Goal: Information Seeking & Learning: Learn about a topic

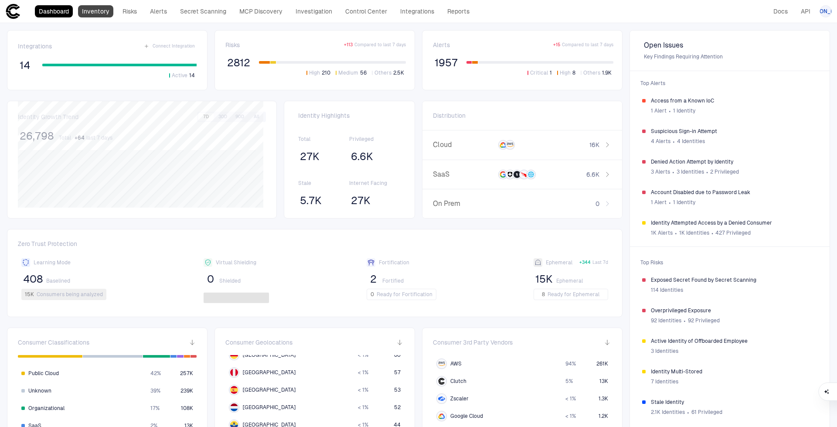
click at [93, 13] on link "Inventory" at bounding box center [95, 11] width 35 height 12
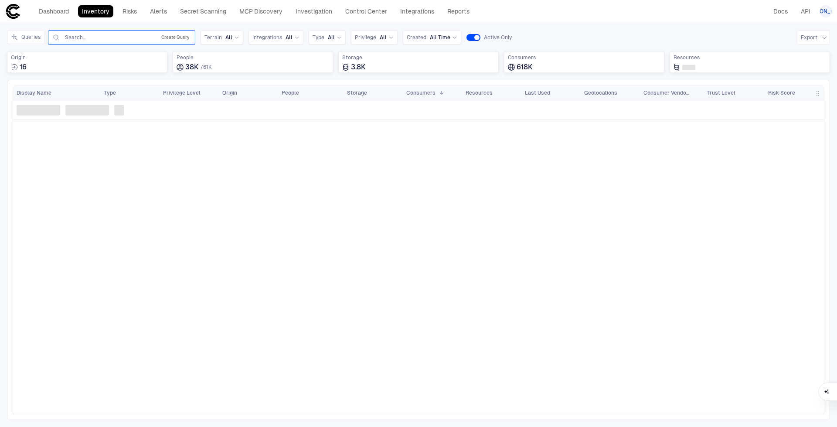
click at [183, 39] on button "Create Query" at bounding box center [176, 37] width 32 height 10
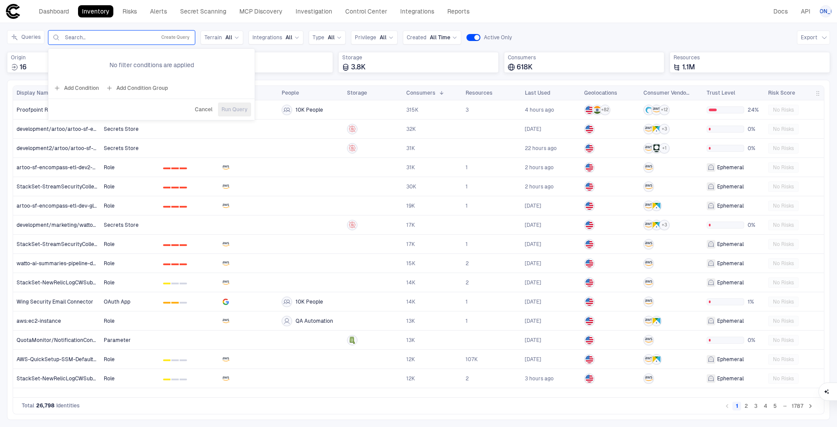
click at [89, 87] on button "Add Condition" at bounding box center [76, 88] width 49 height 14
click at [112, 60] on span "Origin: Name" at bounding box center [99, 62] width 33 height 7
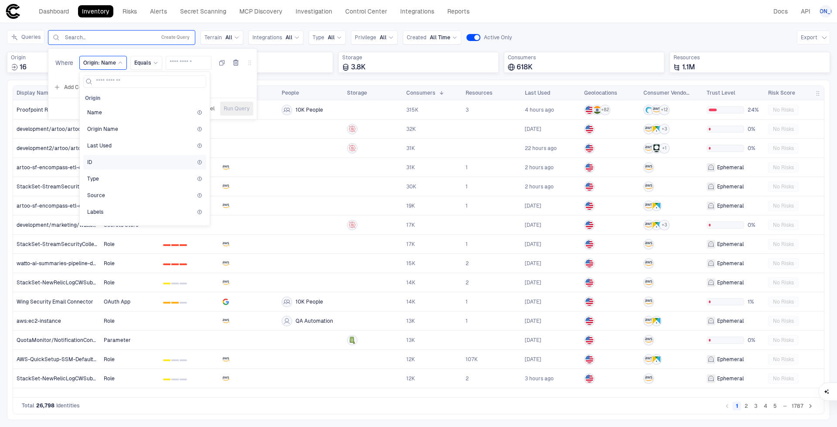
click at [99, 163] on div "ID" at bounding box center [144, 162] width 115 height 7
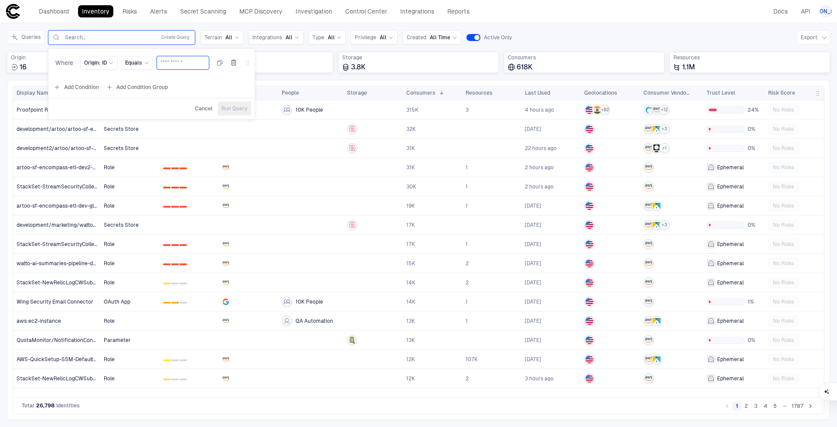
click at [177, 60] on input "text" at bounding box center [182, 62] width 45 height 13
type input "********"
click at [236, 109] on span "Run Query" at bounding box center [234, 108] width 26 height 7
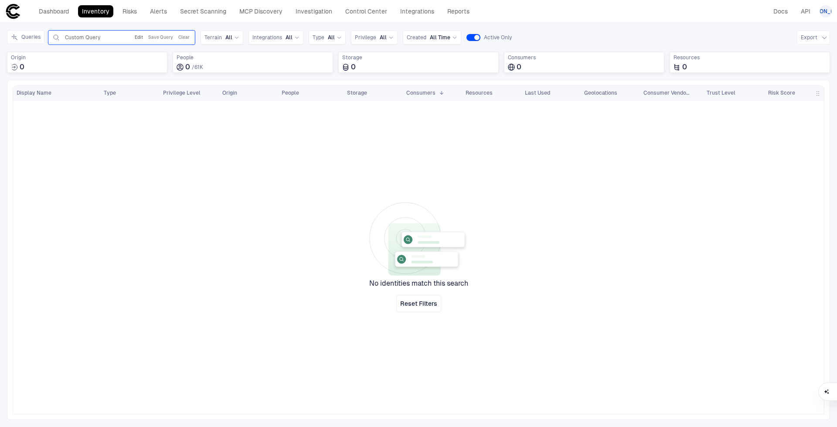
click at [138, 38] on button "Edit" at bounding box center [139, 37] width 12 height 10
click at [106, 65] on div "Origin: ID" at bounding box center [99, 62] width 30 height 7
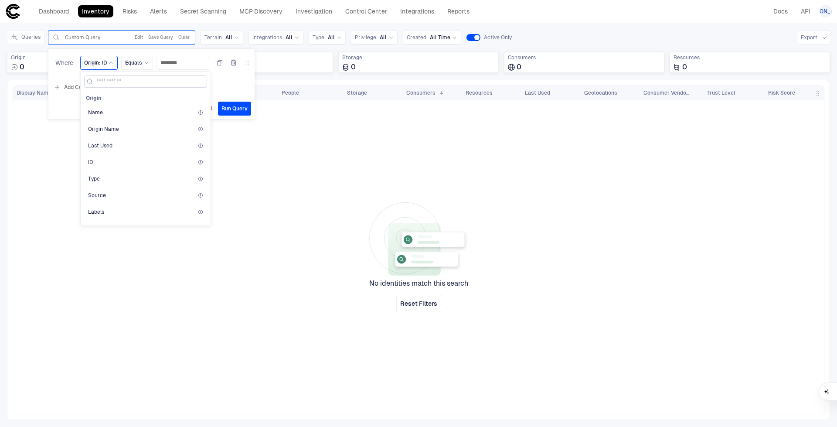
click at [120, 78] on input at bounding box center [151, 81] width 108 height 11
type input "****"
click at [134, 115] on div "Name" at bounding box center [145, 112] width 115 height 7
click at [241, 109] on span "Run Query" at bounding box center [237, 108] width 26 height 7
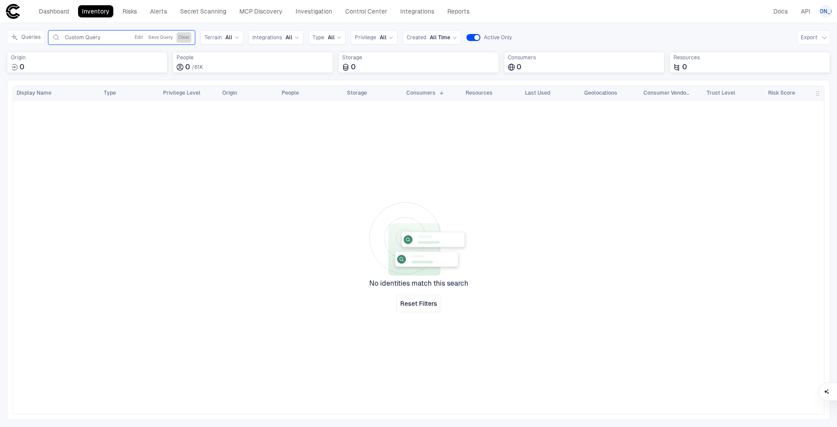
drag, startPoint x: 184, startPoint y: 36, endPoint x: 115, endPoint y: 42, distance: 69.6
click at [185, 36] on button "Clear" at bounding box center [184, 37] width 15 height 10
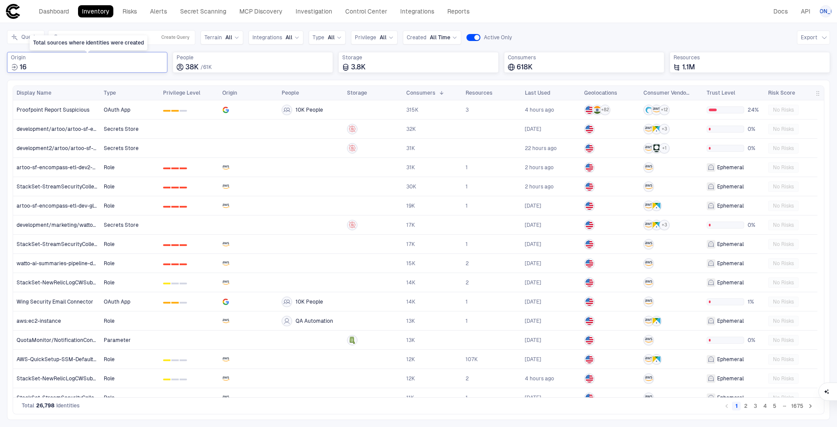
click at [95, 37] on div "Total sources where identities were created" at bounding box center [89, 42] width 118 height 15
click at [127, 33] on div "Search... Create Query" at bounding box center [122, 37] width 140 height 10
click at [126, 36] on input "text" at bounding box center [108, 37] width 89 height 7
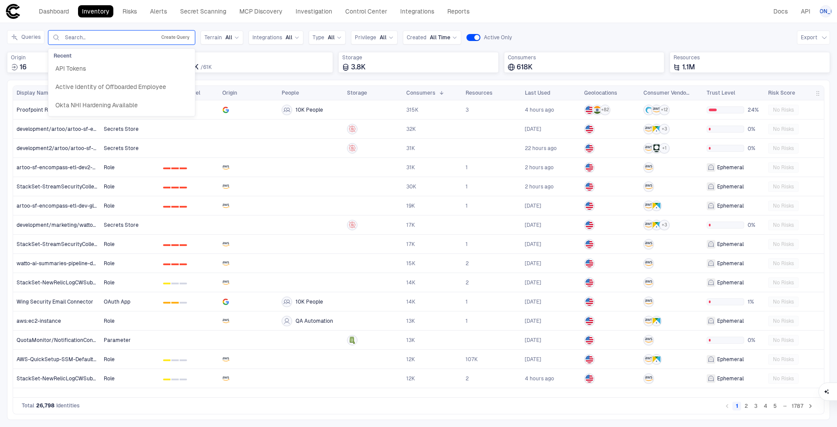
click at [175, 39] on button "Create Query" at bounding box center [176, 37] width 32 height 10
click at [99, 39] on div "Search..." at bounding box center [108, 37] width 87 height 7
click at [99, 36] on div "Search..." at bounding box center [108, 37] width 89 height 7
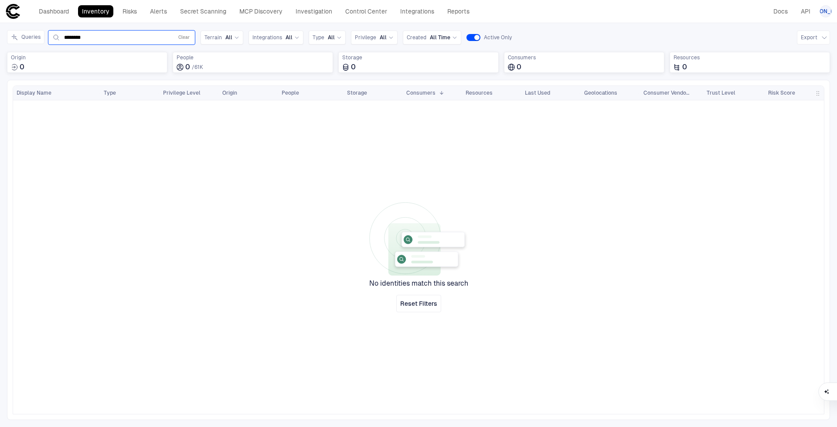
click at [144, 32] on div "******** Clear" at bounding box center [122, 37] width 140 height 10
click at [143, 35] on input "********" at bounding box center [117, 37] width 106 height 7
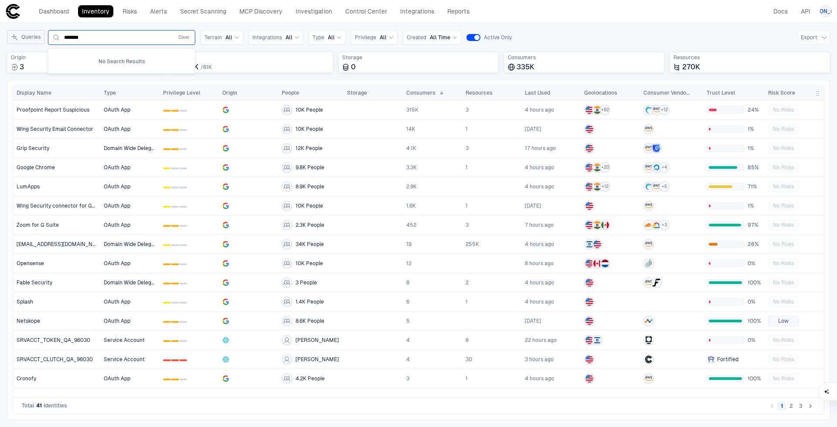
drag, startPoint x: 143, startPoint y: 35, endPoint x: 30, endPoint y: 40, distance: 112.6
click at [30, 40] on div "Queries 0 results available for search term [PERSON_NAME]. Use Up and Down to c…" at bounding box center [101, 37] width 188 height 15
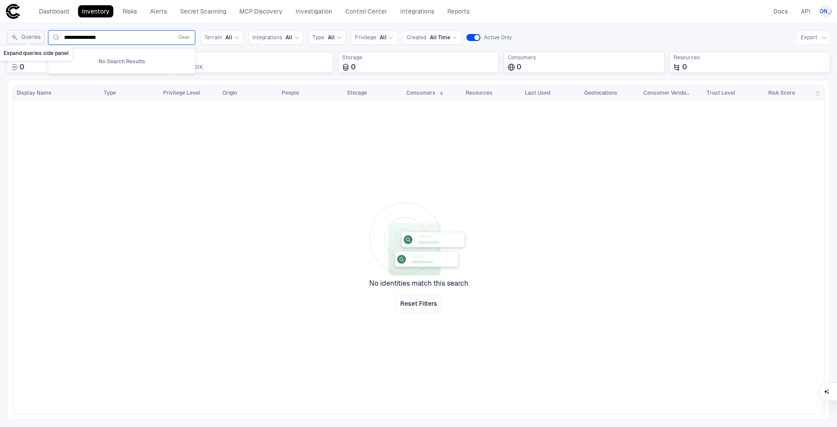
drag, startPoint x: 130, startPoint y: 39, endPoint x: 41, endPoint y: 38, distance: 89.0
click at [41, 38] on div "**********" at bounding box center [101, 37] width 188 height 15
click at [68, 34] on input "*****" at bounding box center [117, 37] width 106 height 7
click at [72, 34] on input "*****" at bounding box center [117, 37] width 106 height 7
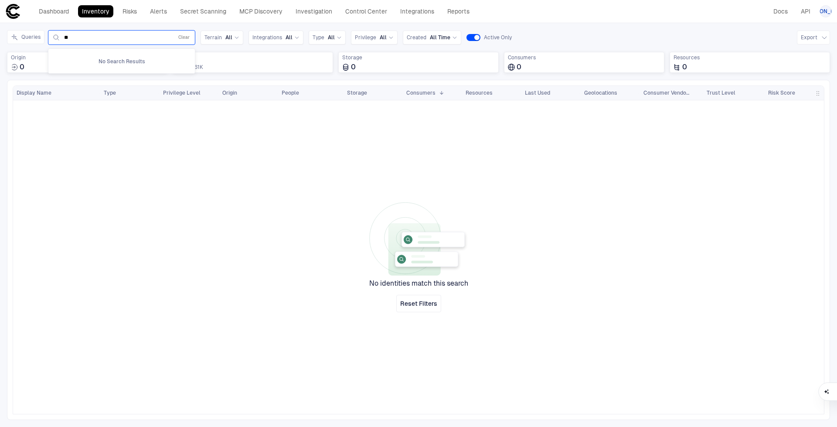
type input "**"
click at [187, 34] on button "Clear" at bounding box center [184, 37] width 15 height 10
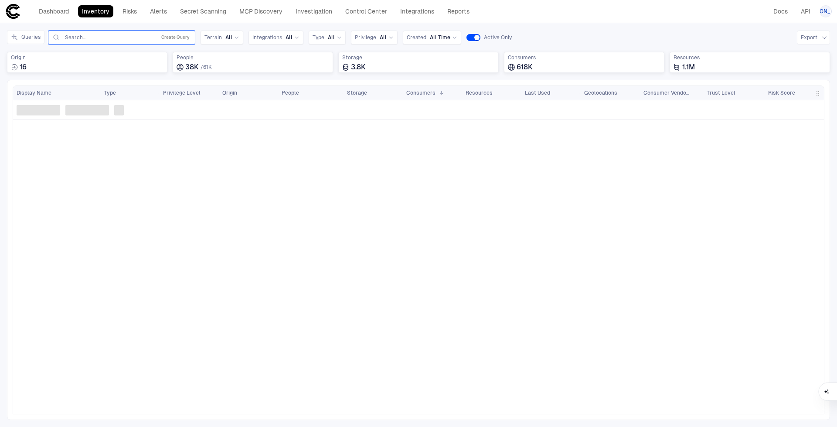
click at [140, 38] on input "text" at bounding box center [108, 37] width 89 height 7
click at [55, 37] on icon at bounding box center [56, 37] width 9 height 7
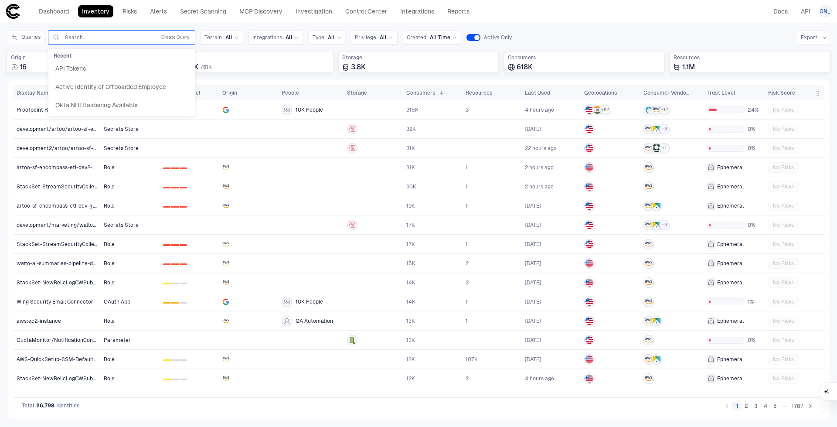
click at [523, 34] on div "Queries option API Tokens, selected. 3 results available. Use Up and Down to ch…" at bounding box center [418, 37] width 823 height 15
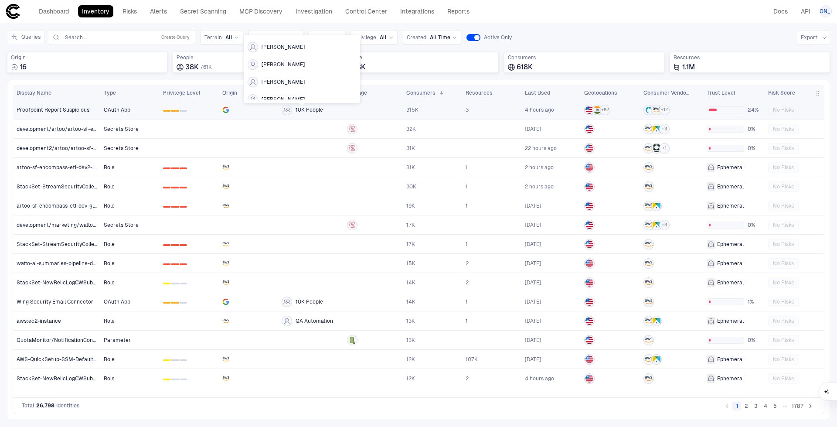
click at [289, 109] on icon at bounding box center [286, 109] width 7 height 7
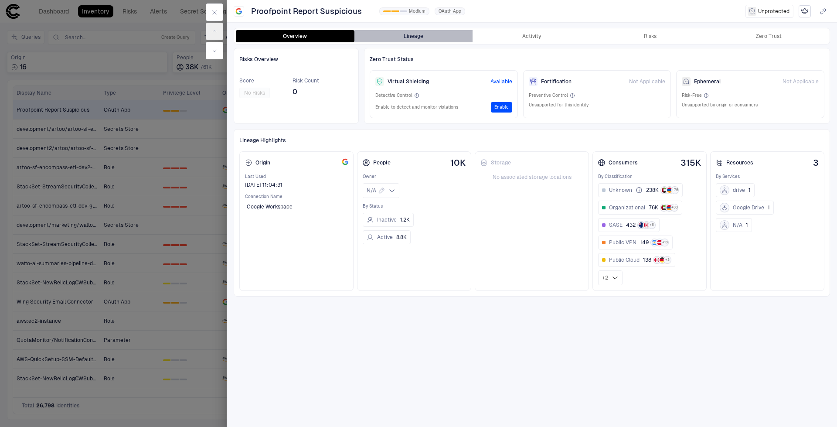
click at [419, 35] on button "Lineage" at bounding box center [413, 36] width 119 height 12
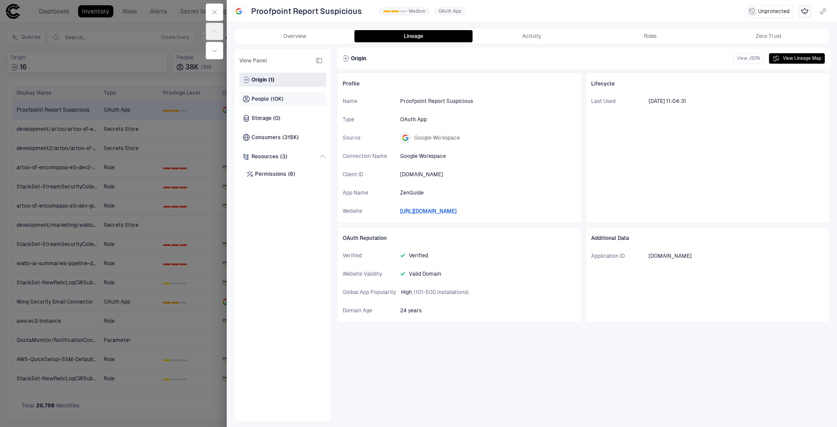
click at [281, 103] on div "People (10K)" at bounding box center [282, 99] width 87 height 14
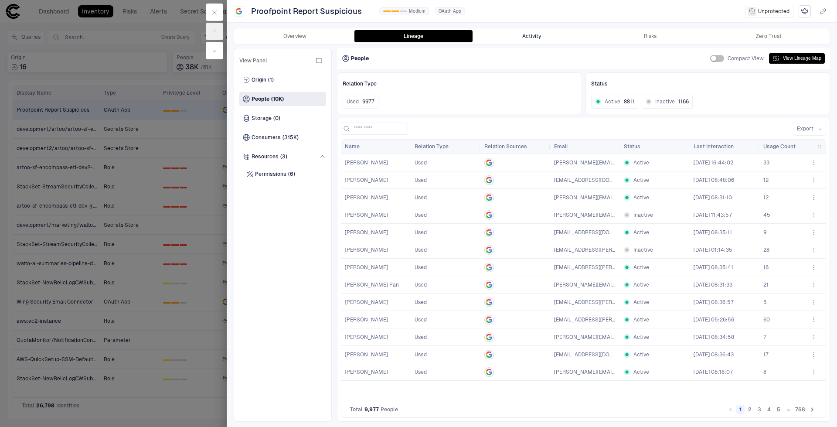
click at [536, 37] on button "Activity" at bounding box center [532, 36] width 119 height 12
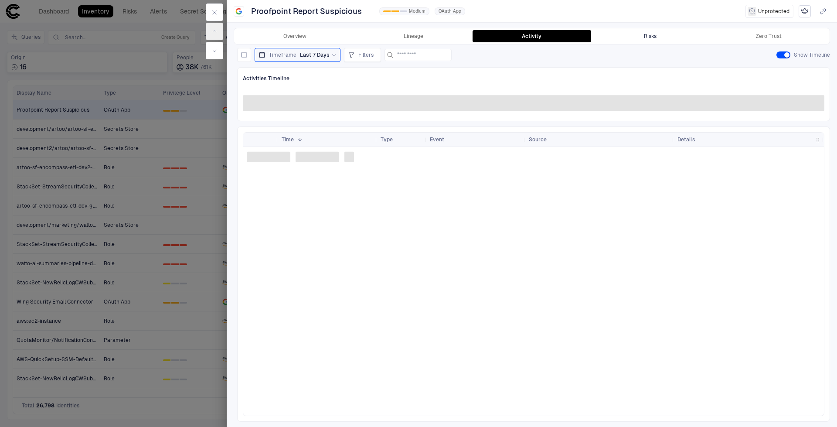
click at [651, 31] on button "Risks" at bounding box center [650, 36] width 119 height 12
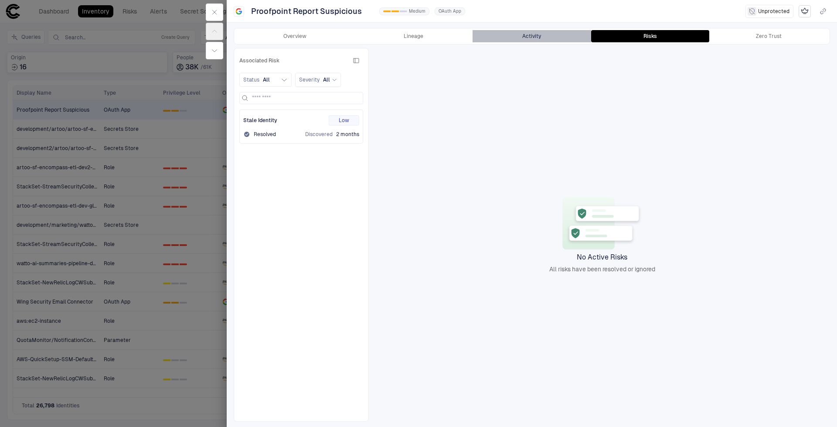
click at [548, 33] on button "Activity" at bounding box center [532, 36] width 119 height 12
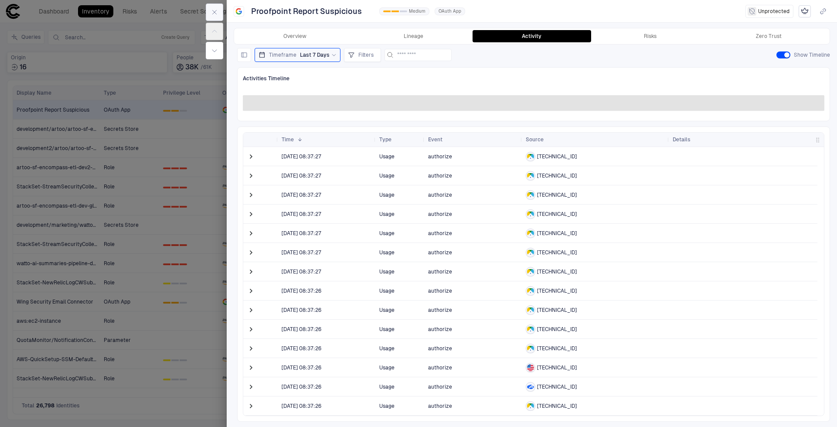
click at [215, 15] on icon "button" at bounding box center [214, 12] width 7 height 7
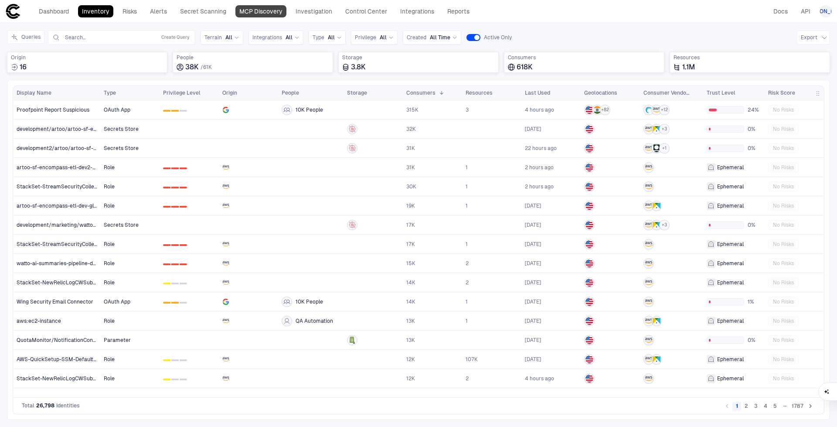
drag, startPoint x: 213, startPoint y: 10, endPoint x: 267, endPoint y: 10, distance: 54.1
click at [213, 10] on link "Secret Scanning" at bounding box center [203, 11] width 54 height 12
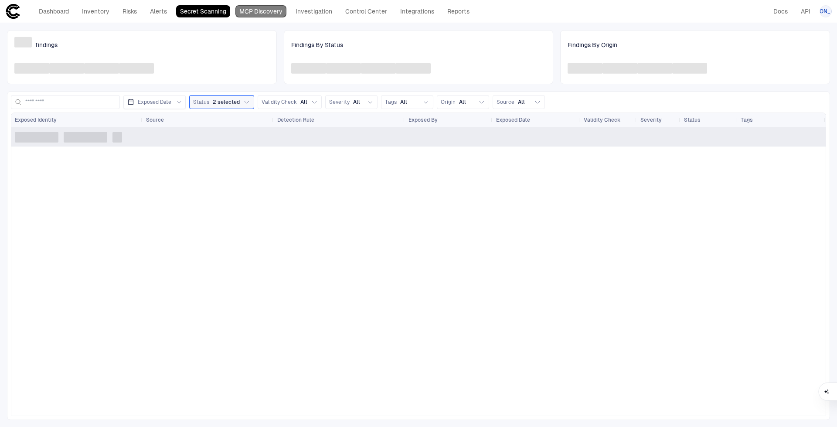
click at [267, 10] on link "MCP Discovery" at bounding box center [260, 11] width 51 height 12
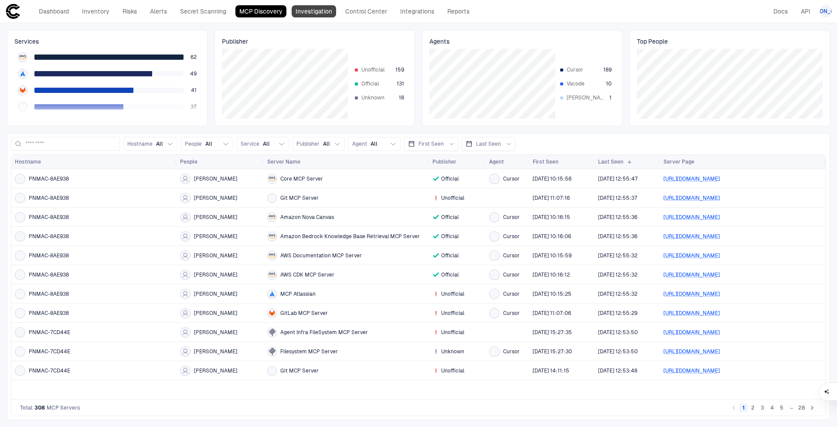
click at [319, 14] on link "Investigation" at bounding box center [314, 11] width 44 height 12
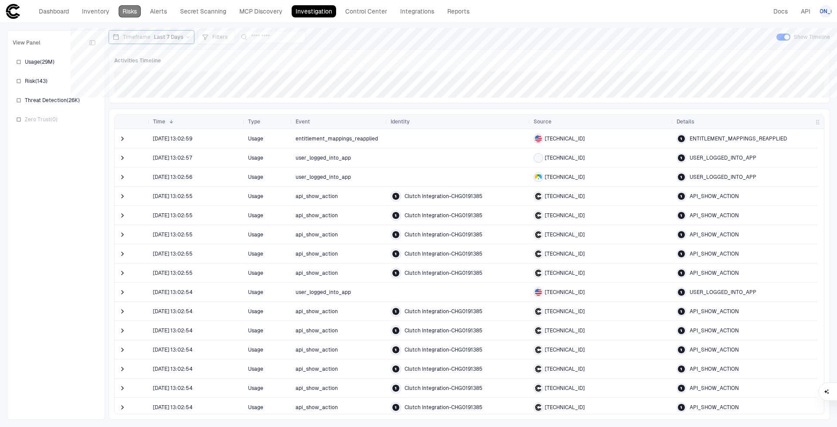
click at [129, 11] on link "Risks" at bounding box center [130, 11] width 22 height 12
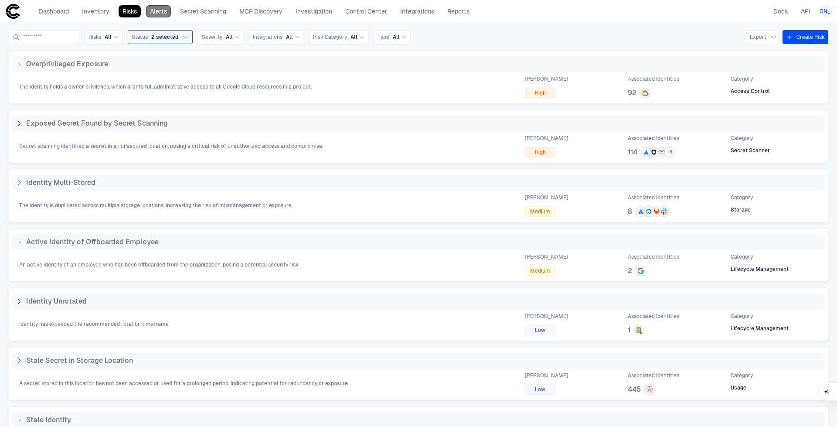
click at [168, 9] on link "Alerts" at bounding box center [158, 11] width 25 height 12
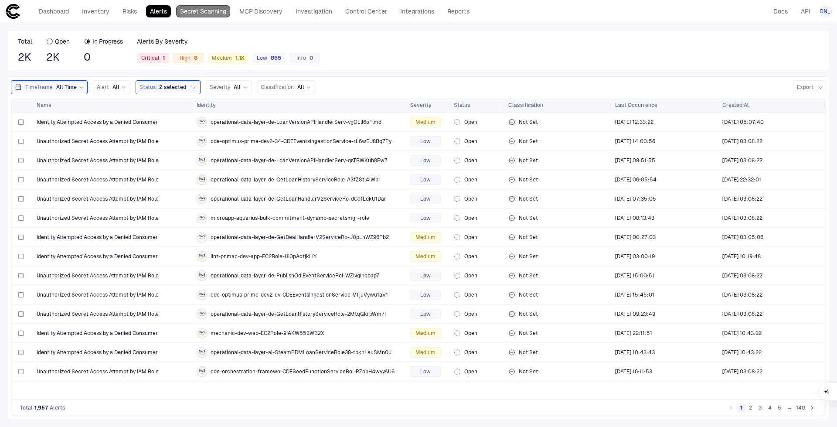
click at [218, 15] on link "Secret Scanning" at bounding box center [203, 11] width 54 height 12
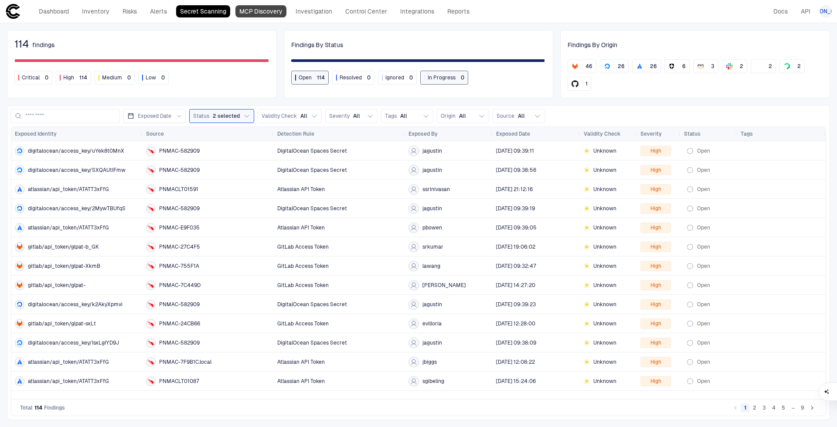
click at [247, 16] on link "MCP Discovery" at bounding box center [260, 11] width 51 height 12
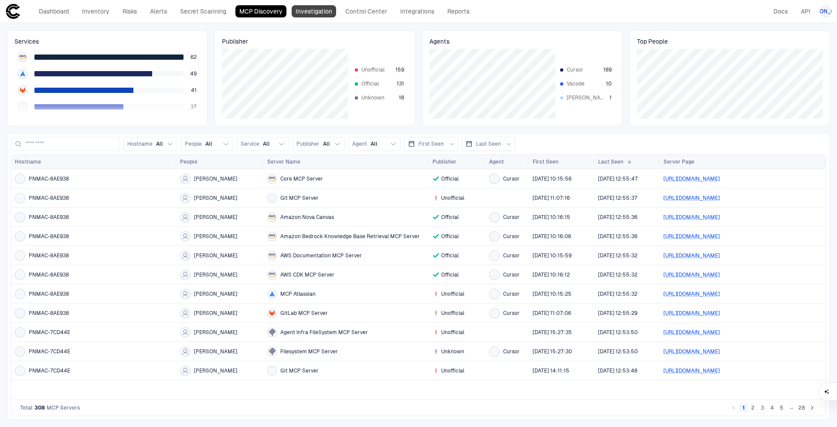
click at [308, 17] on link "Investigation" at bounding box center [314, 11] width 44 height 12
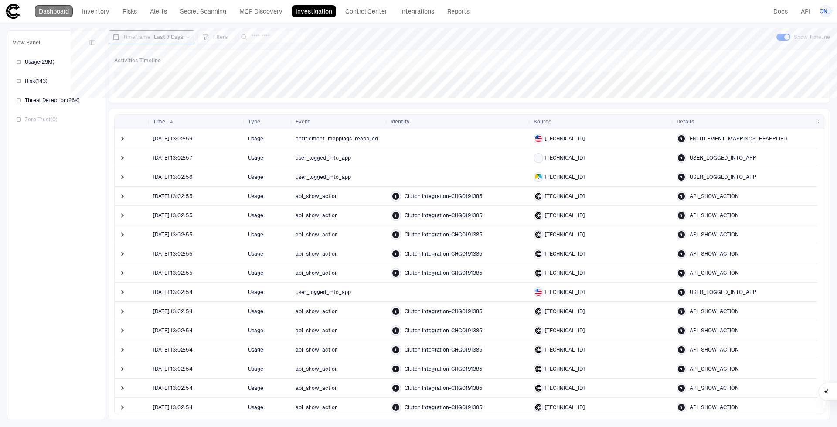
click at [53, 11] on link "Dashboard" at bounding box center [54, 11] width 38 height 12
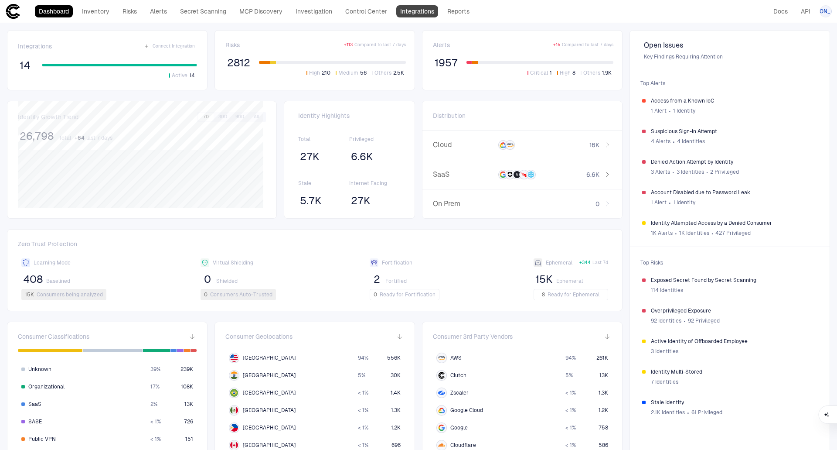
click at [410, 13] on link "Integrations" at bounding box center [417, 11] width 42 height 12
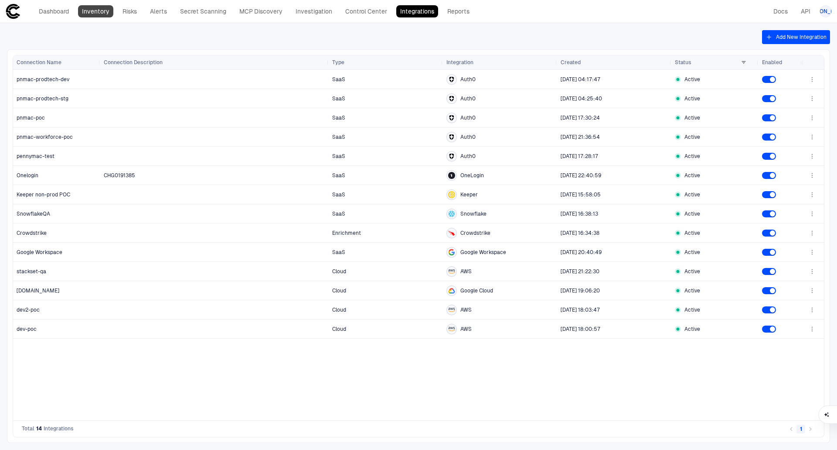
click at [89, 12] on link "Inventory" at bounding box center [95, 11] width 35 height 12
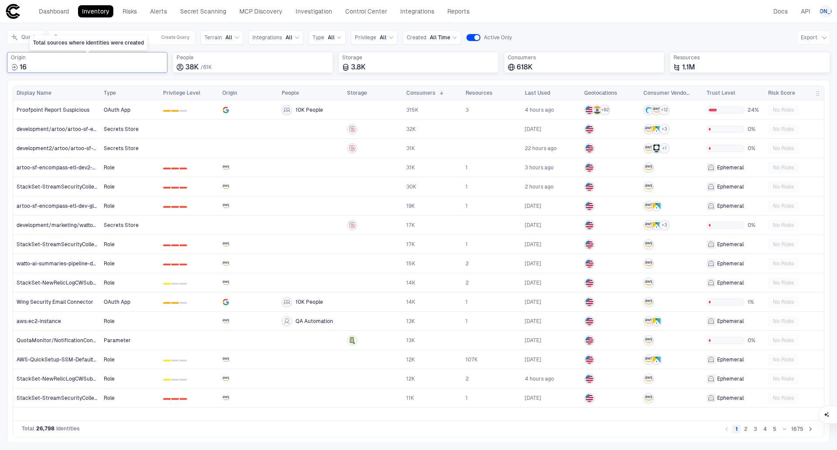
click at [105, 67] on div "16" at bounding box center [87, 67] width 153 height 9
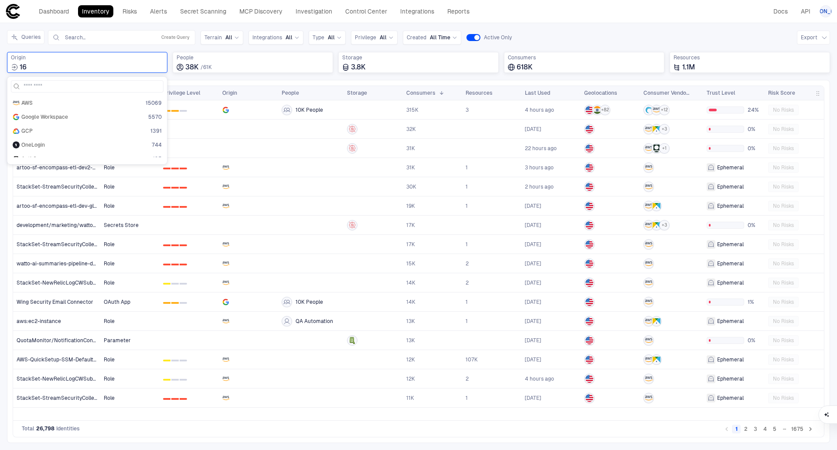
click at [539, 37] on div "Queries Search... Create Query Terrain All Integrations All Type All Privilege …" at bounding box center [418, 37] width 823 height 15
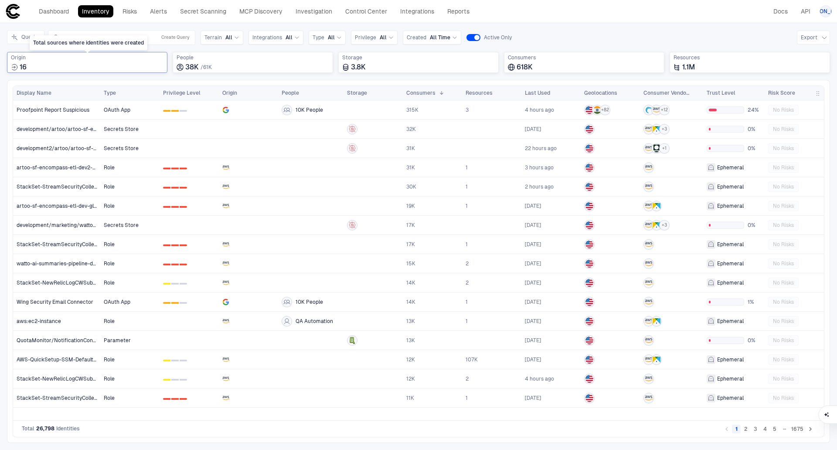
click at [118, 64] on div "16" at bounding box center [87, 67] width 153 height 9
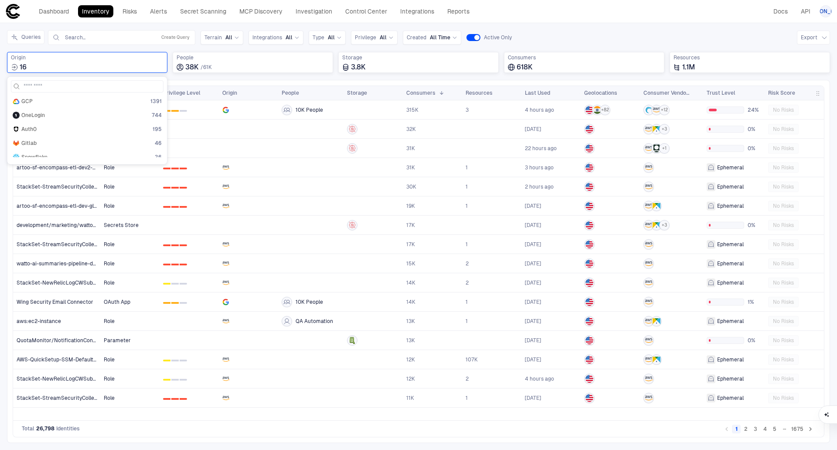
scroll to position [44, 0]
click at [542, 41] on div "Queries Search... Create Query Terrain All Integrations All Type All Privilege …" at bounding box center [418, 37] width 823 height 15
